Goal: Task Accomplishment & Management: Complete application form

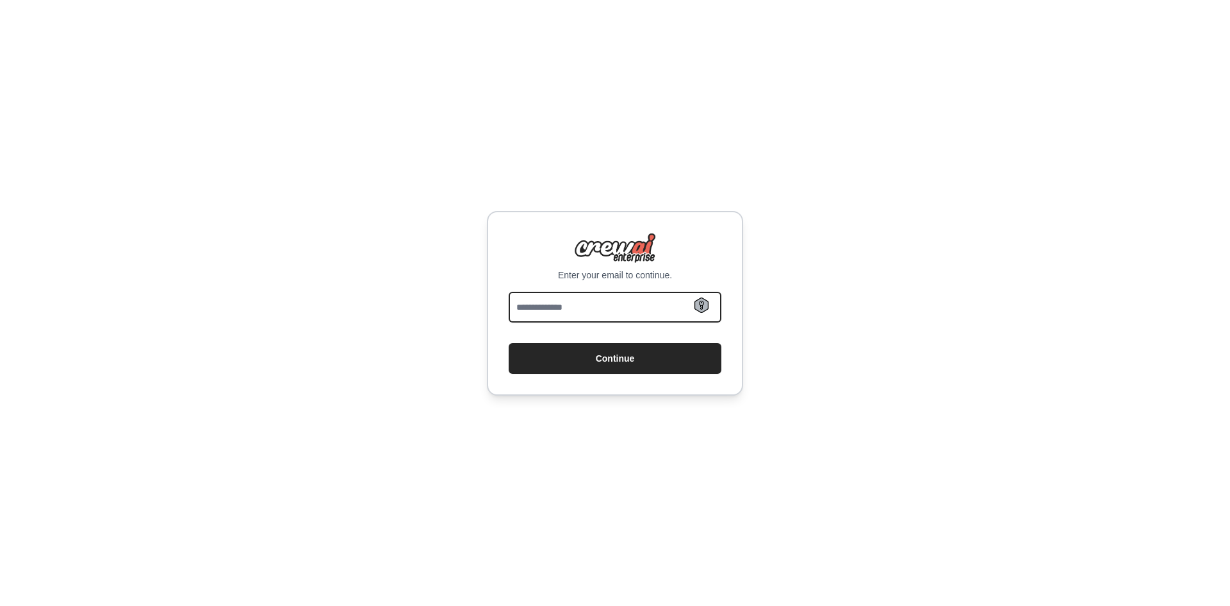
click at [629, 292] on input "email" at bounding box center [615, 307] width 213 height 31
click at [859, 110] on div "Enter your email to continue. Continue" at bounding box center [615, 303] width 1230 height 606
